Goal: Find specific page/section: Find specific page/section

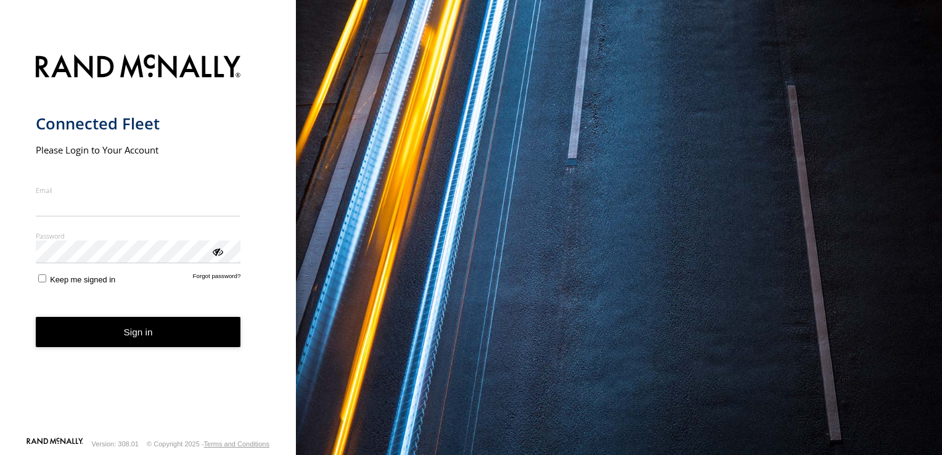
click at [146, 208] on input "Email" at bounding box center [138, 206] width 205 height 22
type input "**********"
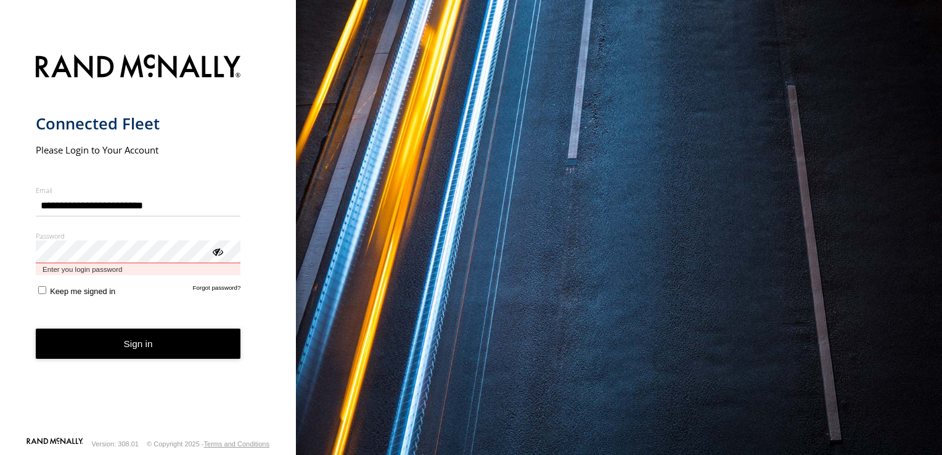
click at [36, 329] on button "Sign in" at bounding box center [138, 344] width 205 height 30
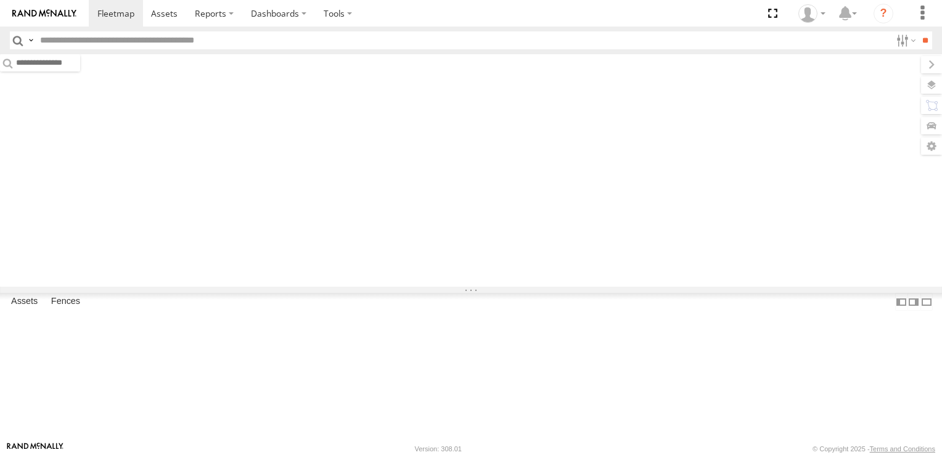
click at [117, 41] on input "text" at bounding box center [463, 40] width 856 height 18
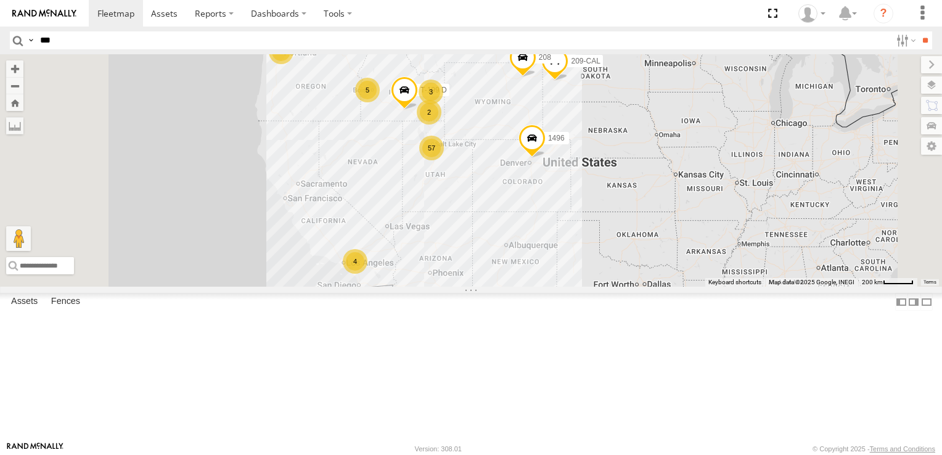
type input "***"
click at [918, 31] on input "**" at bounding box center [925, 40] width 14 height 18
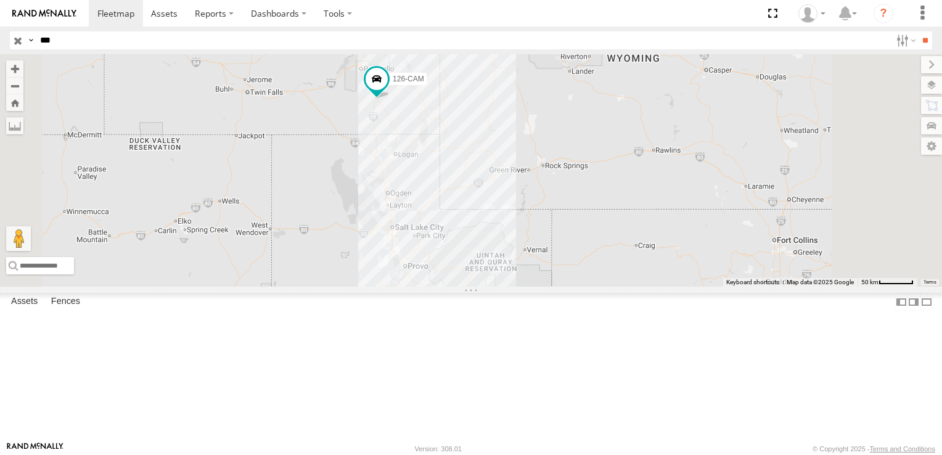
drag, startPoint x: 644, startPoint y: 352, endPoint x: 553, endPoint y: 262, distance: 127.3
click at [553, 262] on div "126-CAM" at bounding box center [471, 170] width 942 height 233
click at [0, 0] on span at bounding box center [0, 0] width 0 height 0
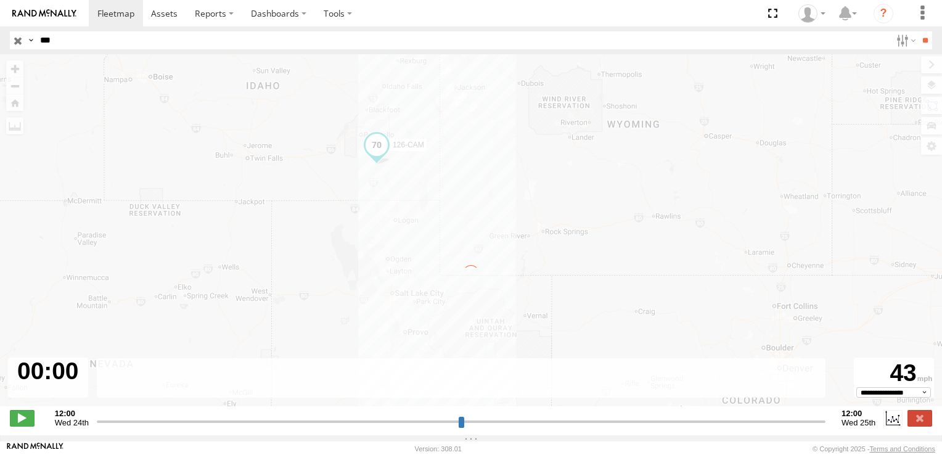
type input "**********"
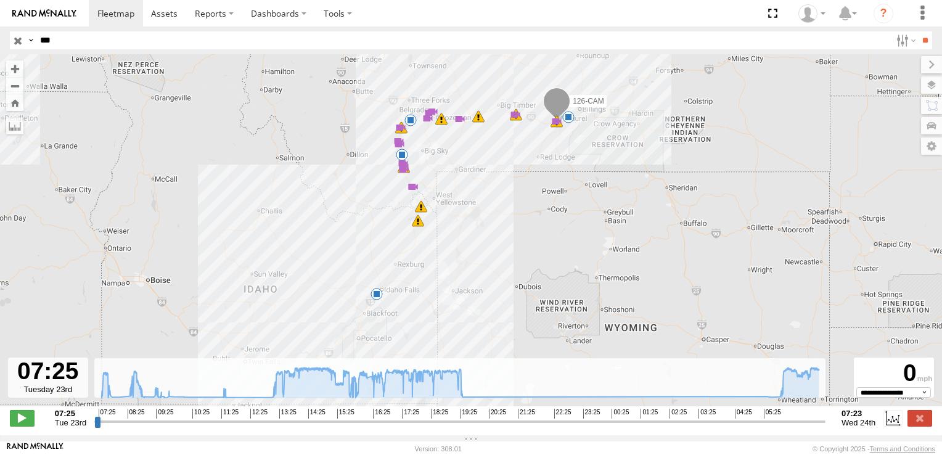
click at [417, 225] on span at bounding box center [418, 221] width 12 height 12
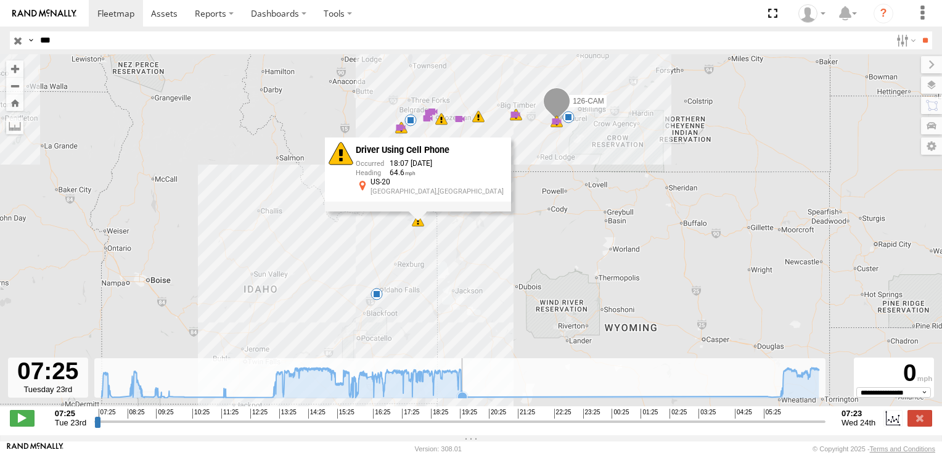
click at [465, 402] on icon at bounding box center [463, 397] width 10 height 10
click at [779, 402] on icon at bounding box center [781, 397] width 10 height 10
click at [507, 137] on div "126-CAM 15:05 Tue 15:39 Tue 15:48 Tue 16:01 Tue 16:17 Tue 16:32 Tue 16:47 Tue 1…" at bounding box center [471, 236] width 942 height 365
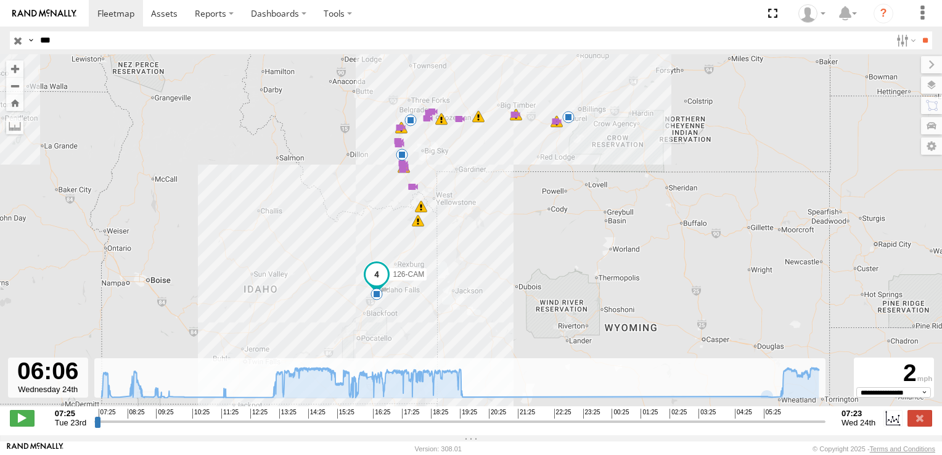
click at [580, 114] on div "126-CAM 15:05 Tue 15:39 Tue 15:48 Tue 16:01 Tue 16:17 Tue 16:32 Tue 16:47 Tue 1…" at bounding box center [471, 236] width 942 height 365
click at [414, 220] on span at bounding box center [418, 221] width 12 height 12
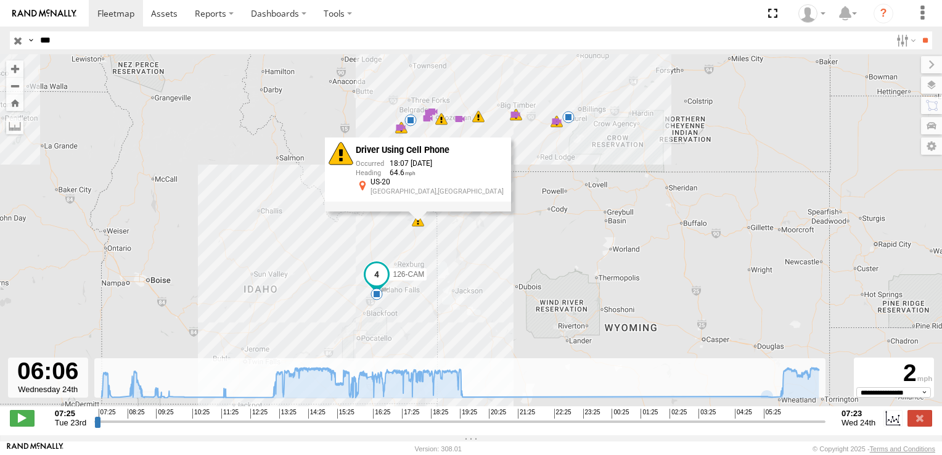
click at [472, 236] on div "126-CAM 15:05 Tue 15:39 Tue 15:48 Tue 16:01 Tue 16:17 Tue 16:32 Tue 16:47 Tue 1…" at bounding box center [471, 236] width 942 height 365
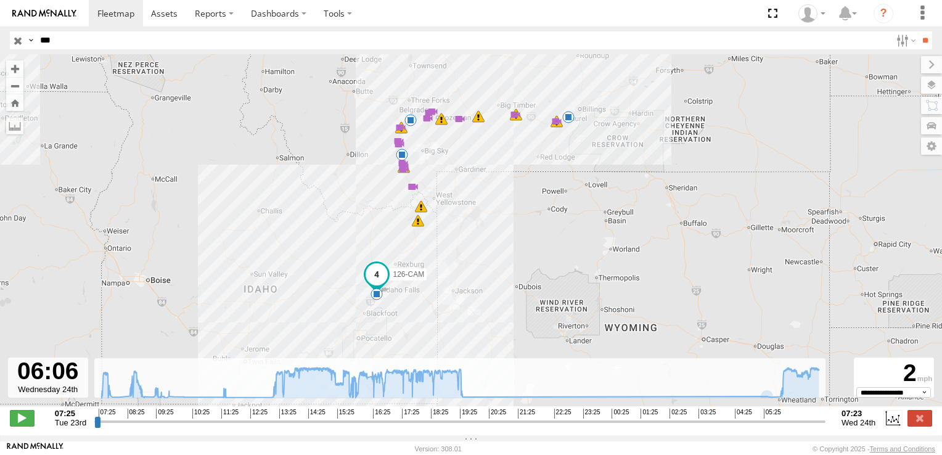
click at [413, 192] on span at bounding box center [413, 187] width 12 height 12
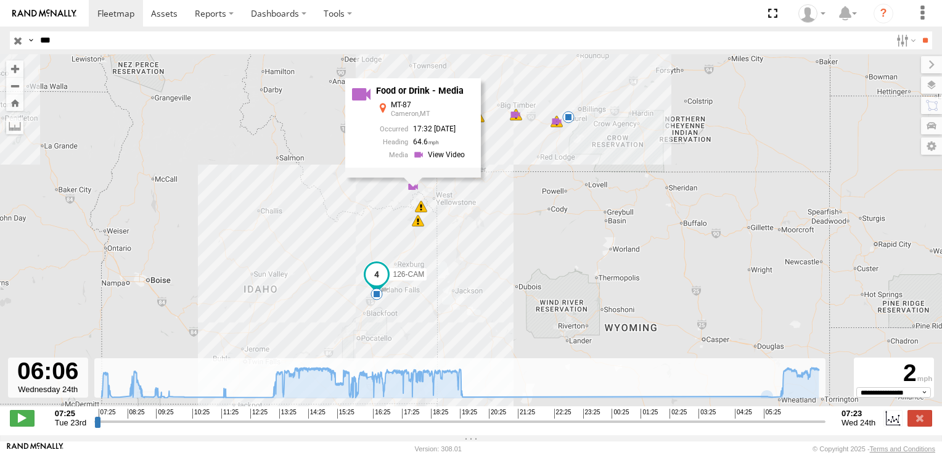
click at [464, 199] on div "126-CAM 15:05 Tue 15:39 Tue 15:48 Tue 16:01 Tue 16:17 Tue 16:32 Tue 16:47 Tue 1…" at bounding box center [471, 236] width 942 height 365
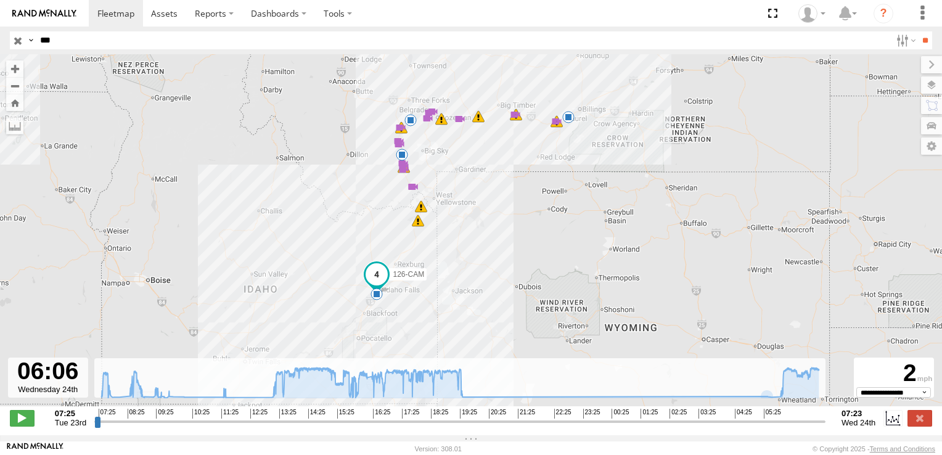
click at [400, 131] on span at bounding box center [401, 128] width 12 height 12
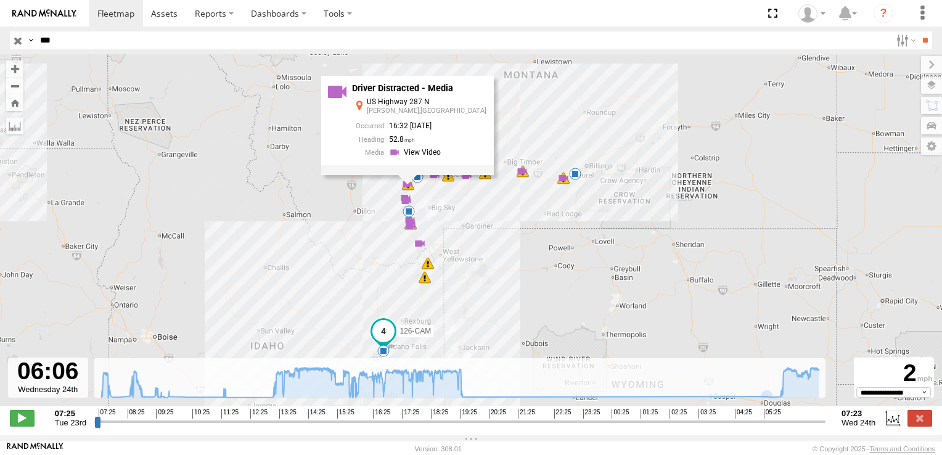
drag, startPoint x: 513, startPoint y: 196, endPoint x: 520, endPoint y: 253, distance: 57.1
click at [520, 253] on div "126-CAM 15:05 Tue 15:39 Tue 15:48 Tue 16:01 Tue 16:17 Tue 16:32 Tue 16:47 Tue 1…" at bounding box center [471, 236] width 942 height 365
click at [404, 203] on span at bounding box center [406, 201] width 12 height 12
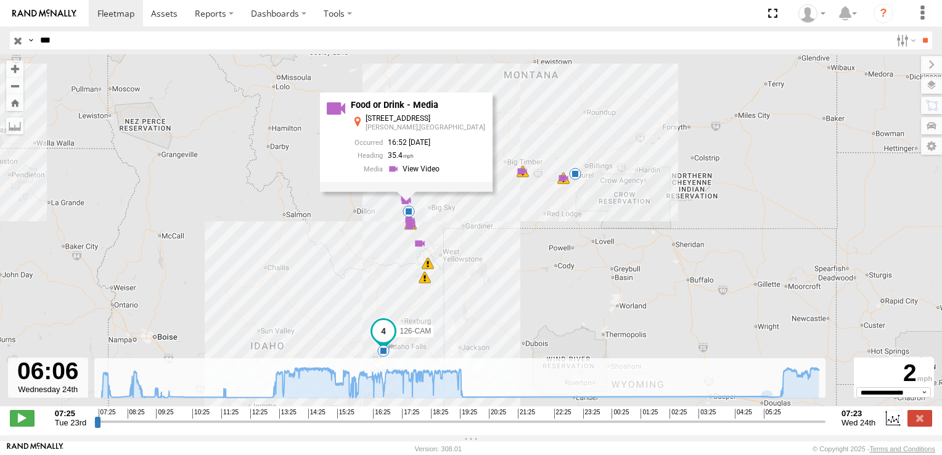
click at [409, 228] on span at bounding box center [411, 226] width 12 height 12
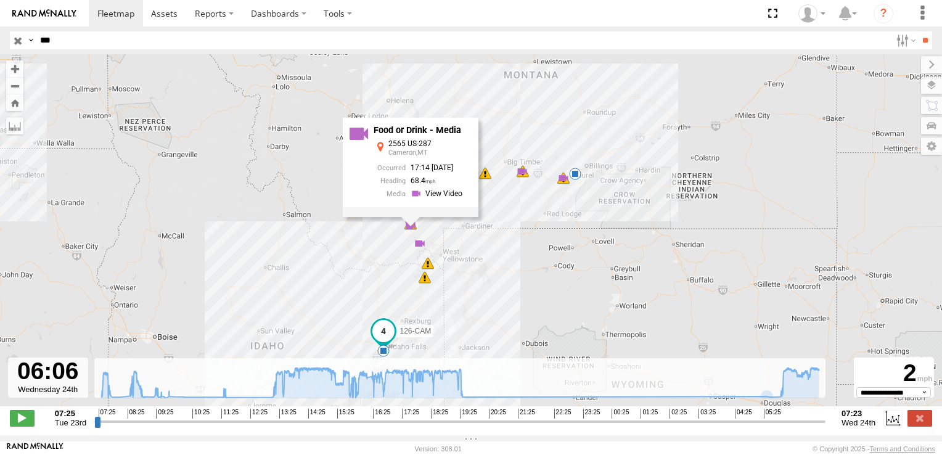
click at [524, 176] on div "6" at bounding box center [522, 171] width 12 height 12
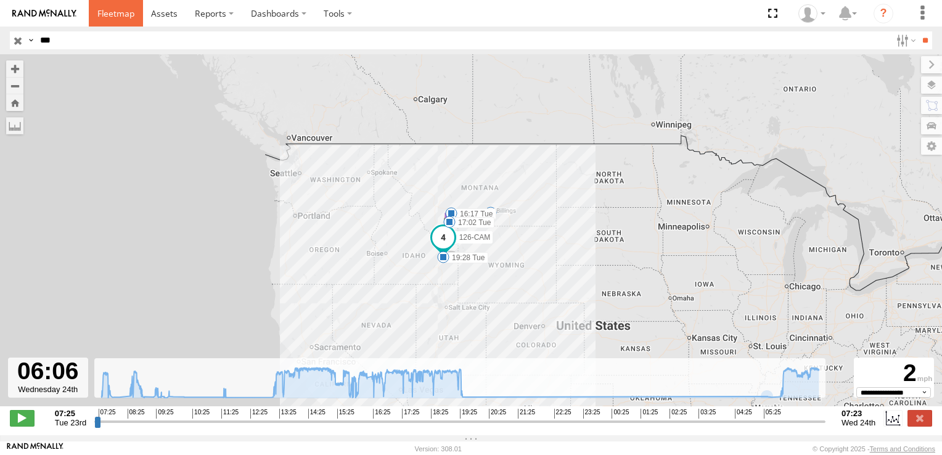
click at [104, 14] on span at bounding box center [115, 13] width 37 height 12
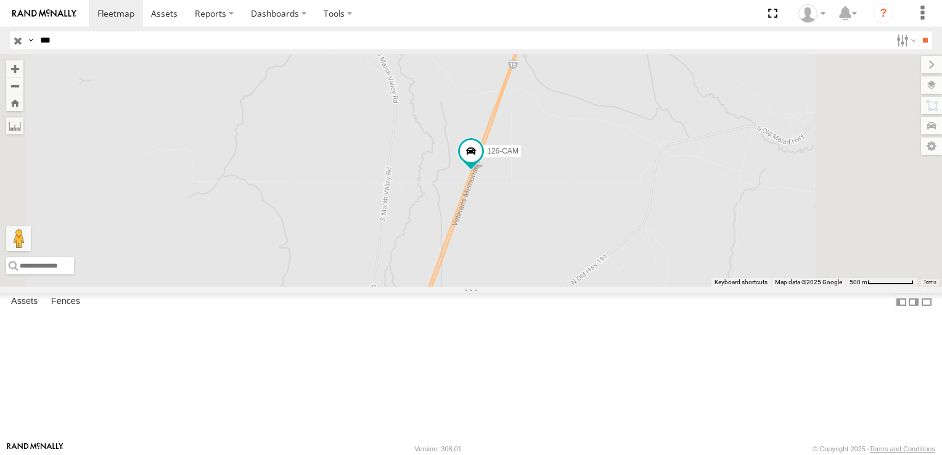
click at [21, 42] on input "button" at bounding box center [18, 40] width 16 height 18
